Goal: Understand process/instructions: Learn how to perform a task or action

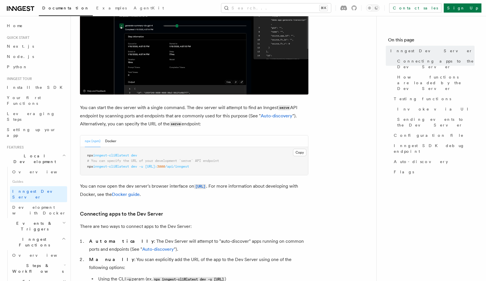
scroll to position [161, 0]
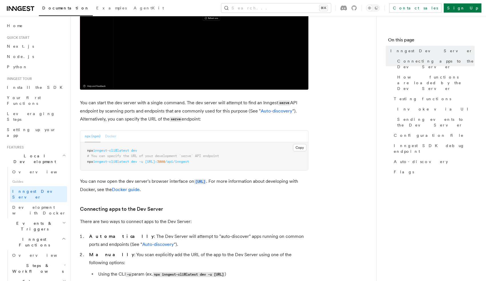
click at [114, 139] on button "Docker" at bounding box center [110, 137] width 11 height 12
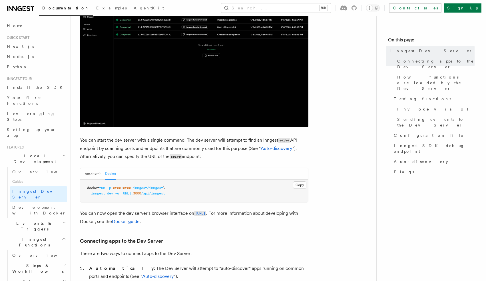
scroll to position [144, 0]
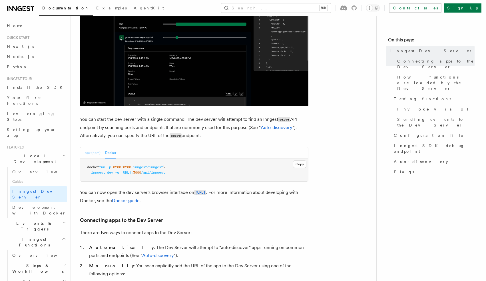
click at [87, 157] on button "npx (npm)" at bounding box center [93, 153] width 16 height 12
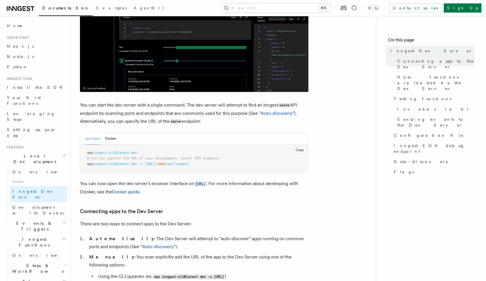
scroll to position [159, 0]
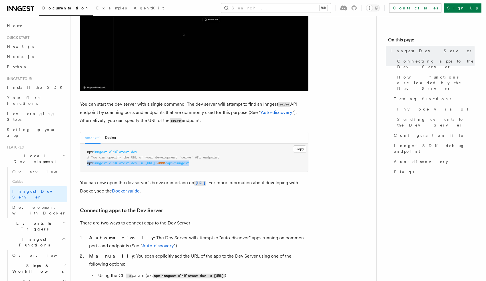
drag, startPoint x: 218, startPoint y: 163, endPoint x: 82, endPoint y: 165, distance: 136.6
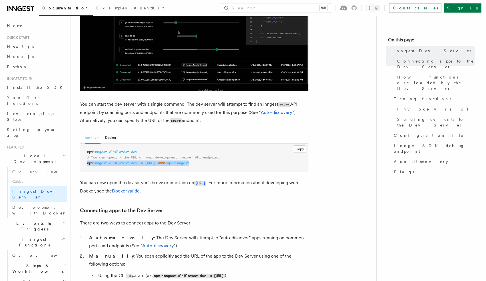
click at [82, 165] on pre "npx inngest-cli@latest dev # You can specify the URL of your development `serve…" at bounding box center [194, 158] width 228 height 28
copy span "npx inngest-cli@latest dev -u http://localhost: 3000 /api/inngest"
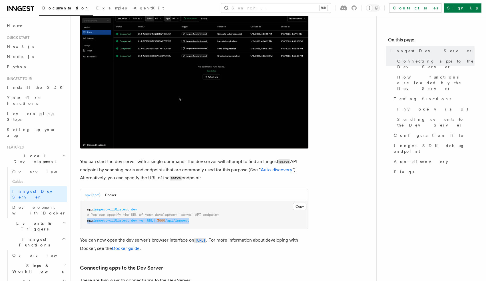
scroll to position [0, 0]
